Goal: Transaction & Acquisition: Purchase product/service

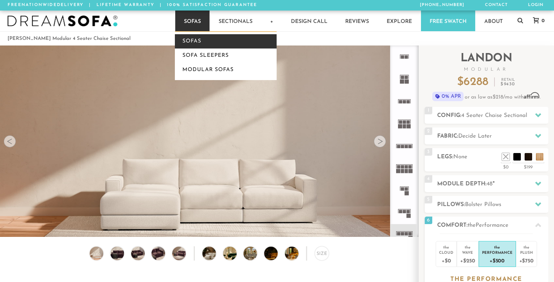
click at [184, 39] on link "Sofas" at bounding box center [226, 41] width 102 height 14
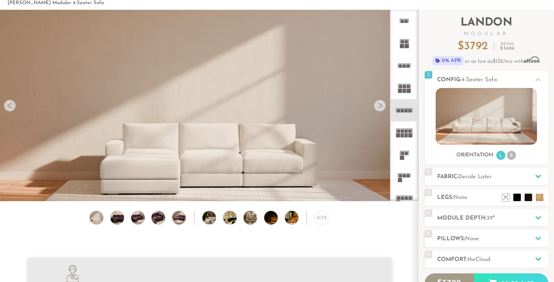
scroll to position [37, 0]
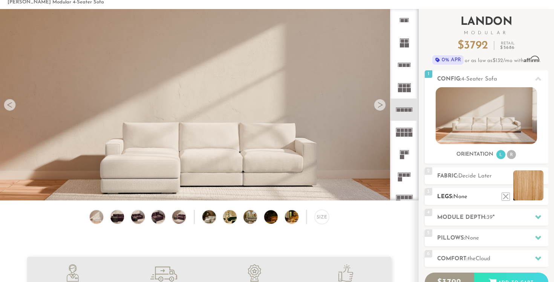
click at [538, 194] on li at bounding box center [528, 186] width 30 height 30
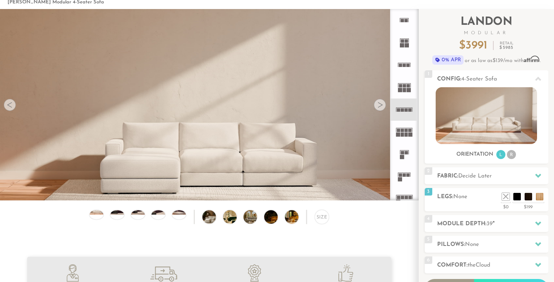
click at [14, 101] on div at bounding box center [10, 105] width 12 height 12
click at [12, 103] on div at bounding box center [10, 105] width 12 height 12
click at [379, 102] on div at bounding box center [380, 105] width 12 height 12
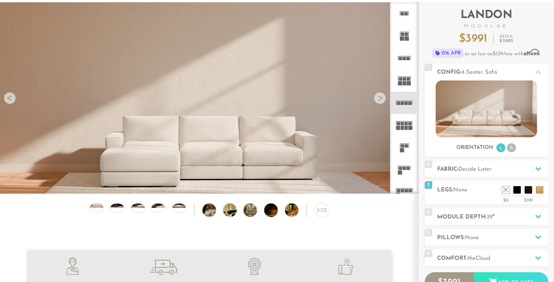
scroll to position [44, 0]
click at [382, 95] on div at bounding box center [380, 98] width 12 height 12
click at [509, 148] on li "R" at bounding box center [511, 147] width 9 height 9
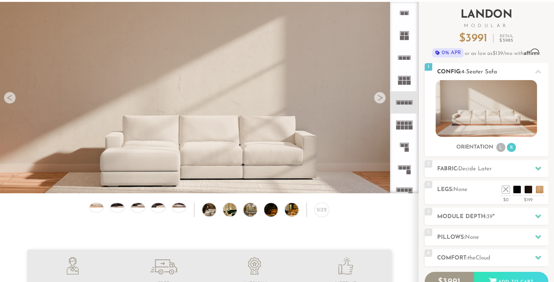
click at [502, 149] on li "L" at bounding box center [500, 147] width 9 height 9
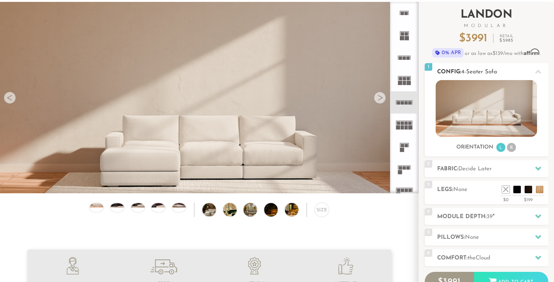
click at [510, 148] on li "R" at bounding box center [511, 147] width 9 height 9
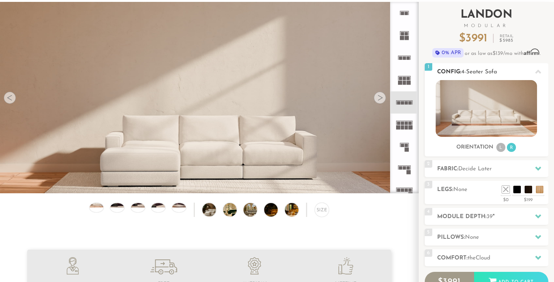
click at [502, 149] on li "L" at bounding box center [500, 147] width 9 height 9
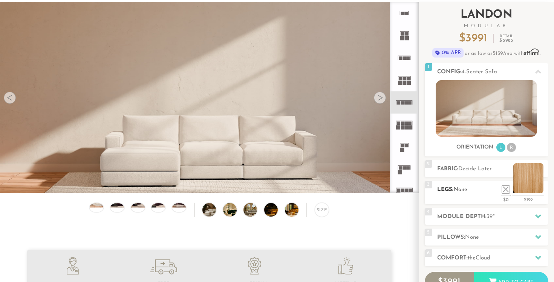
click at [539, 191] on li at bounding box center [528, 178] width 30 height 30
click at [534, 187] on li at bounding box center [528, 178] width 30 height 30
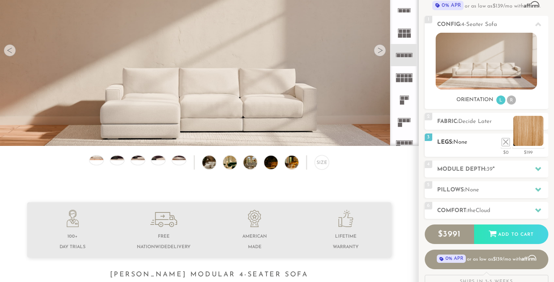
scroll to position [91, 0]
click at [540, 166] on icon at bounding box center [538, 169] width 6 height 6
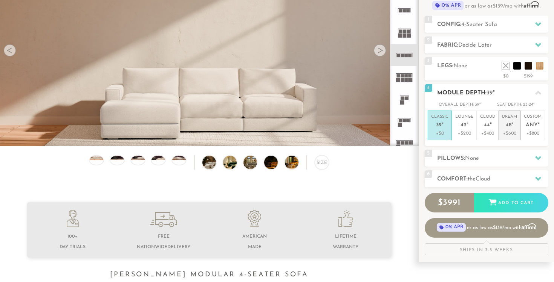
click at [514, 129] on p "Dream 48 "" at bounding box center [509, 122] width 15 height 16
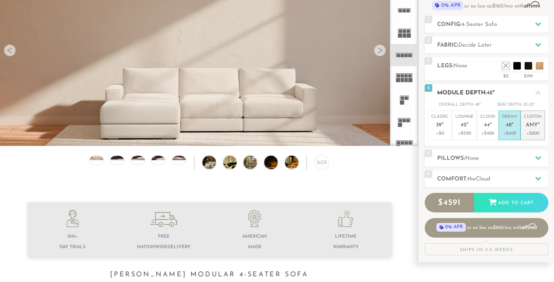
click at [530, 129] on p "Custom Any "" at bounding box center [533, 122] width 18 height 16
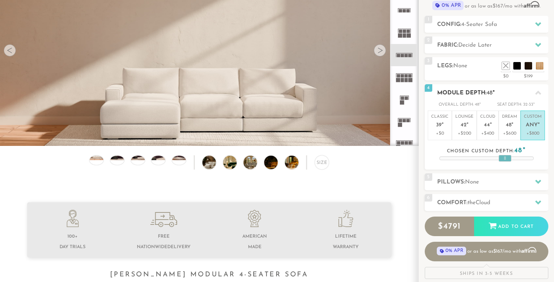
drag, startPoint x: 488, startPoint y: 159, endPoint x: 506, endPoint y: 156, distance: 18.6
click at [506, 156] on div at bounding box center [504, 158] width 13 height 7
click at [542, 181] on div at bounding box center [538, 181] width 16 height 15
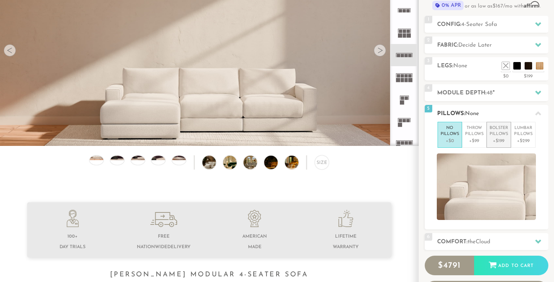
click at [499, 131] on p "Bolster Pillows" at bounding box center [498, 131] width 18 height 12
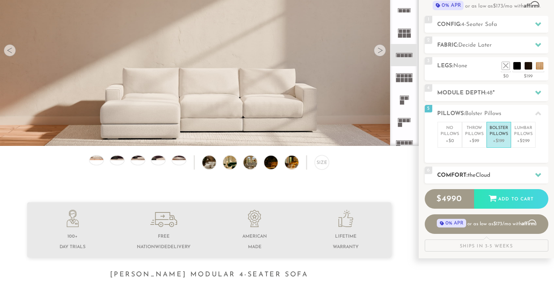
click at [536, 175] on icon at bounding box center [538, 175] width 6 height 6
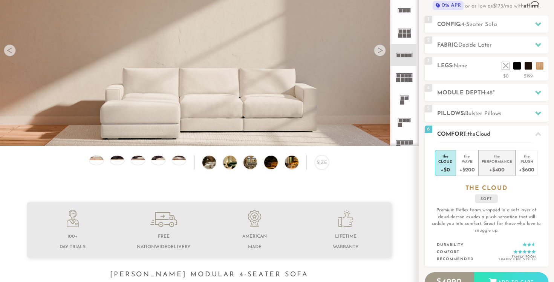
click at [500, 166] on div "+$400" at bounding box center [496, 169] width 31 height 11
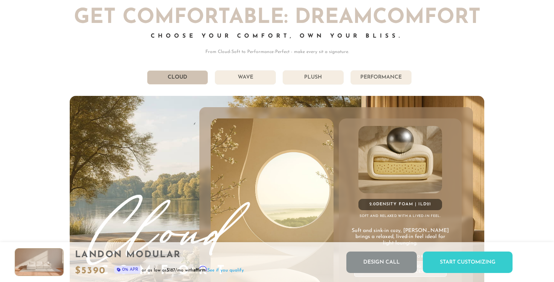
scroll to position [3986, 0]
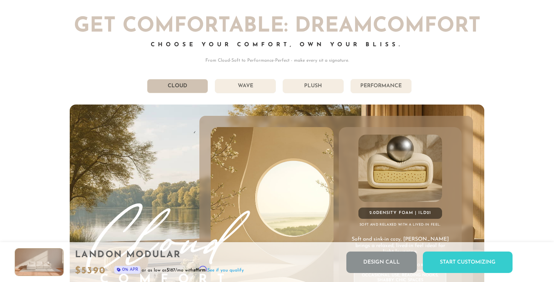
click at [254, 84] on li "Wave" at bounding box center [245, 86] width 61 height 14
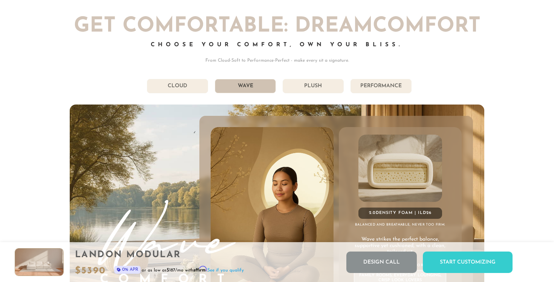
click at [291, 92] on li "Plush" at bounding box center [312, 86] width 61 height 14
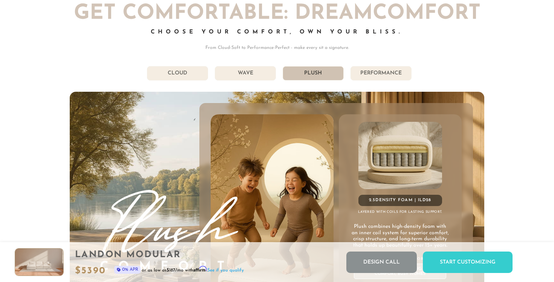
scroll to position [3996, 0]
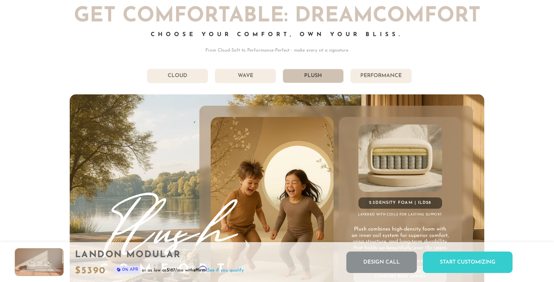
click at [367, 76] on li "Performance" at bounding box center [380, 76] width 61 height 14
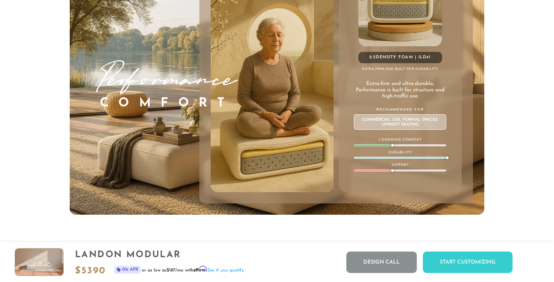
scroll to position [4143, 0]
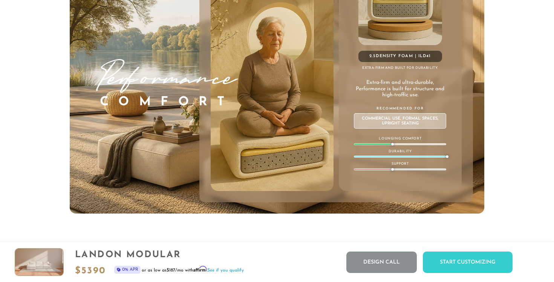
drag, startPoint x: 393, startPoint y: 145, endPoint x: 408, endPoint y: 142, distance: 14.5
click at [408, 142] on div "2.5 Density Foam | ILD 41 Extra-firm and built for durability. Extra-firm and u…" at bounding box center [400, 80] width 123 height 221
click at [416, 144] on div "2.5 Density Foam | ILD 41 Extra-firm and built for durability. Extra-firm and u…" at bounding box center [400, 80] width 123 height 221
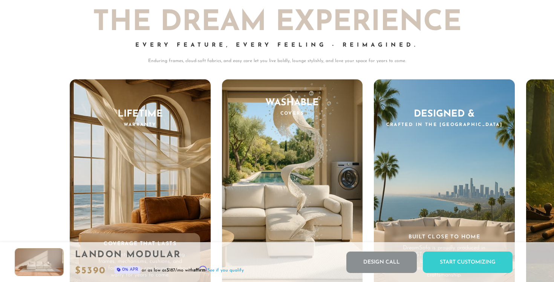
scroll to position [7035, 0]
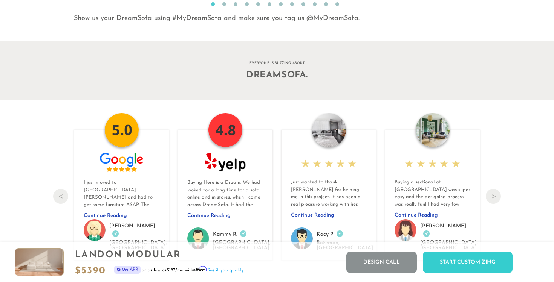
scroll to position [7861, 0]
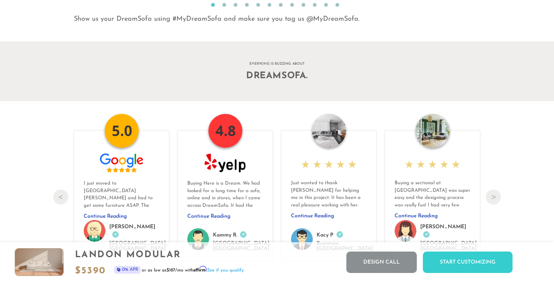
click at [326, 141] on img at bounding box center [329, 131] width 34 height 34
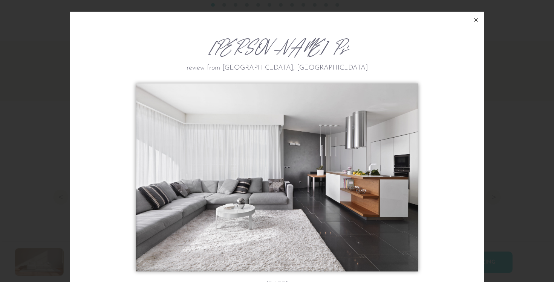
click at [476, 20] on icon at bounding box center [475, 19] width 9 height 9
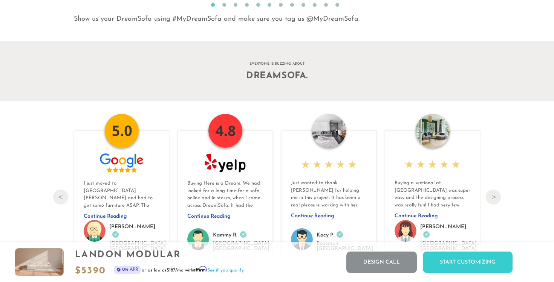
click at [435, 127] on img at bounding box center [432, 131] width 34 height 34
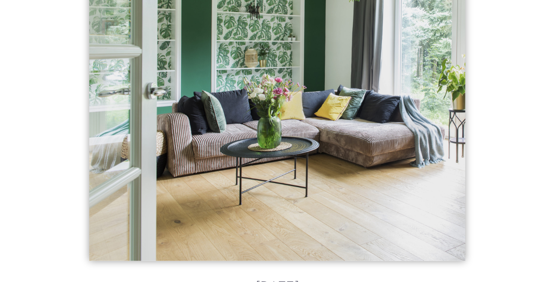
scroll to position [7874, 0]
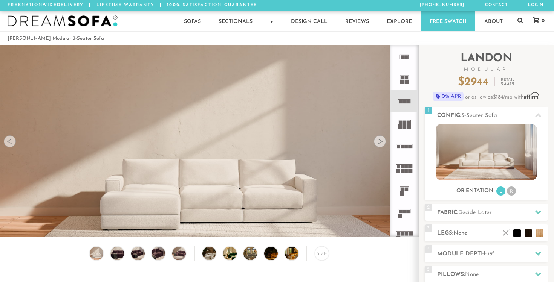
click at [378, 144] on div at bounding box center [380, 142] width 12 height 12
click at [378, 143] on div at bounding box center [380, 142] width 12 height 12
click at [208, 189] on video at bounding box center [209, 150] width 418 height 209
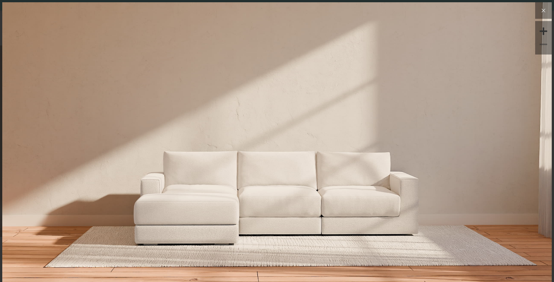
click at [545, 12] on icon at bounding box center [543, 10] width 9 height 9
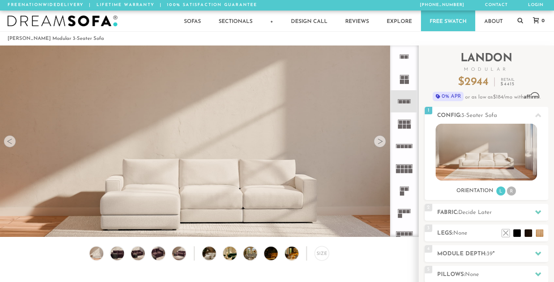
click at [384, 140] on div at bounding box center [380, 142] width 12 height 12
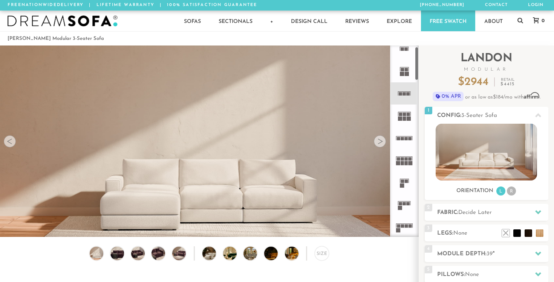
scroll to position [8, 0]
